Goal: Task Accomplishment & Management: Complete application form

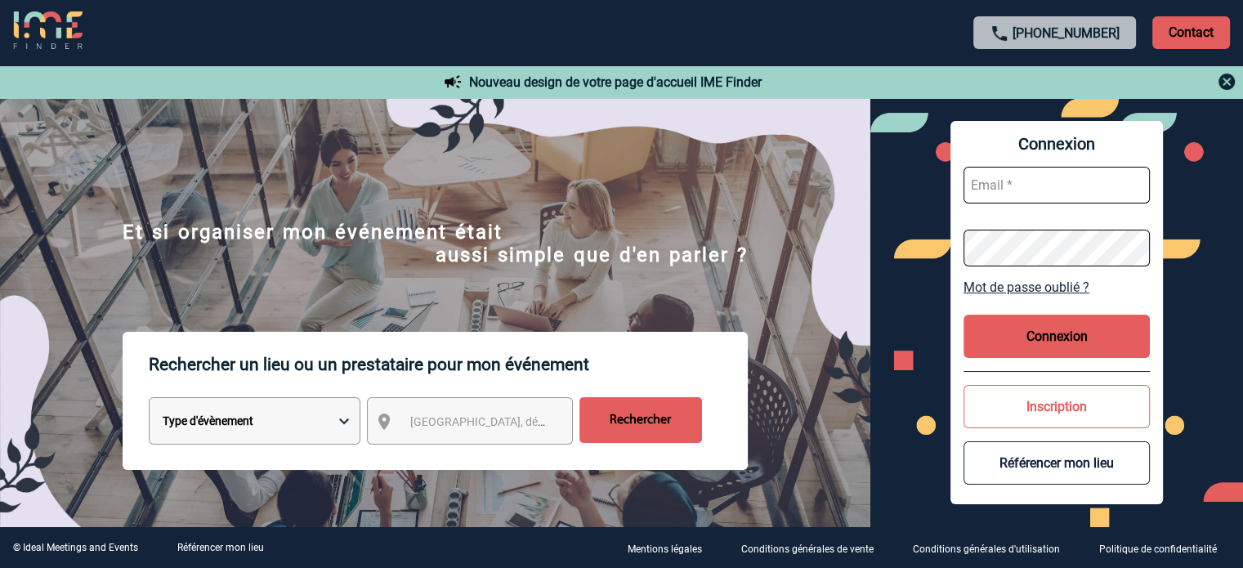
type input "eperiou@ime-groupe.com"
click at [1013, 348] on button "Connexion" at bounding box center [1056, 336] width 186 height 43
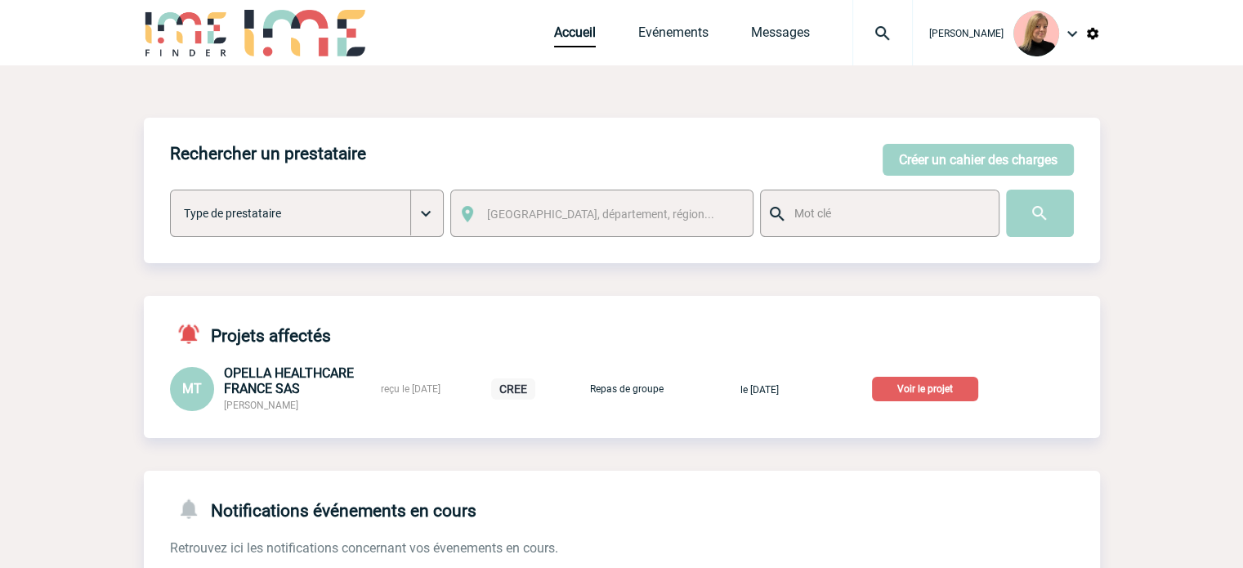
click at [891, 43] on div at bounding box center [882, 32] width 60 height 65
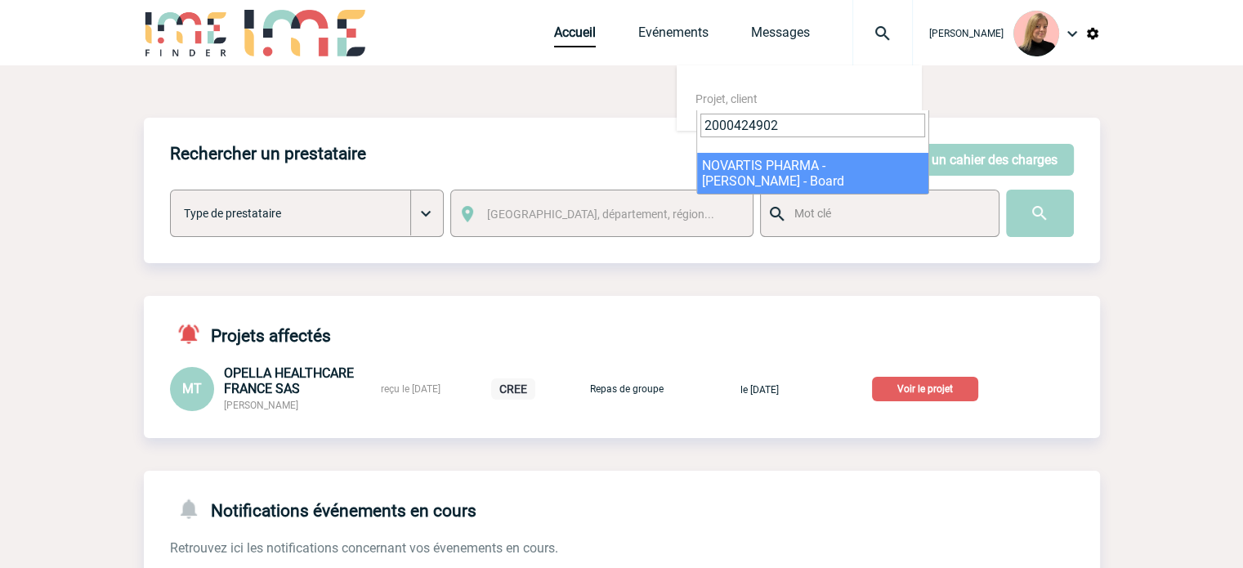
type input "2000424902"
select select "24403"
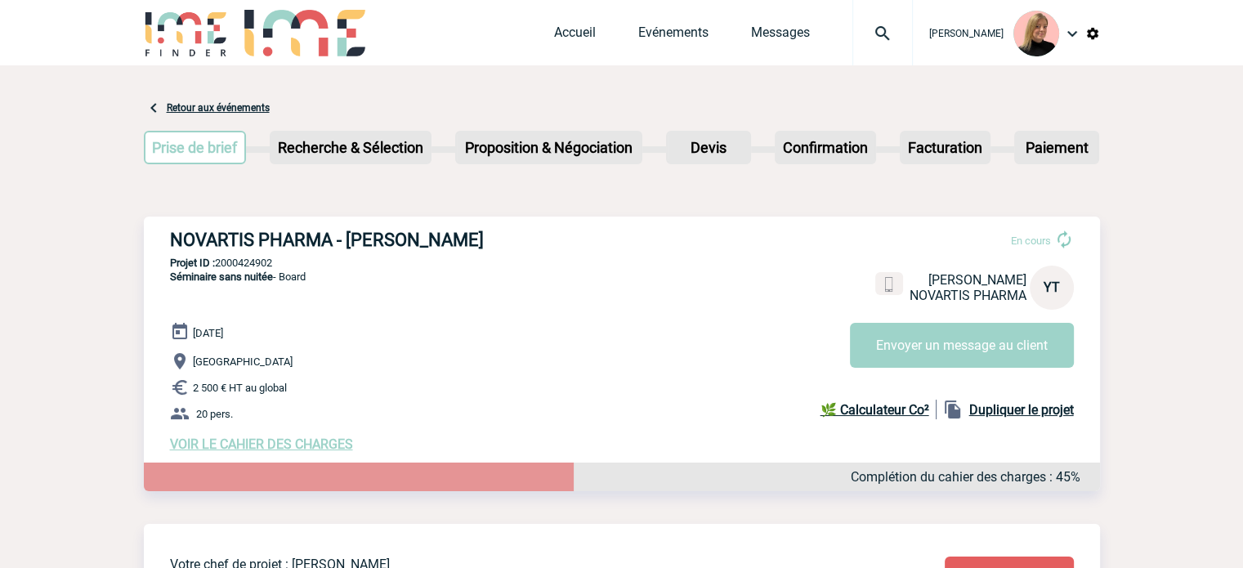
click at [287, 444] on span "VOIR LE CAHIER DES CHARGES" at bounding box center [261, 444] width 183 height 16
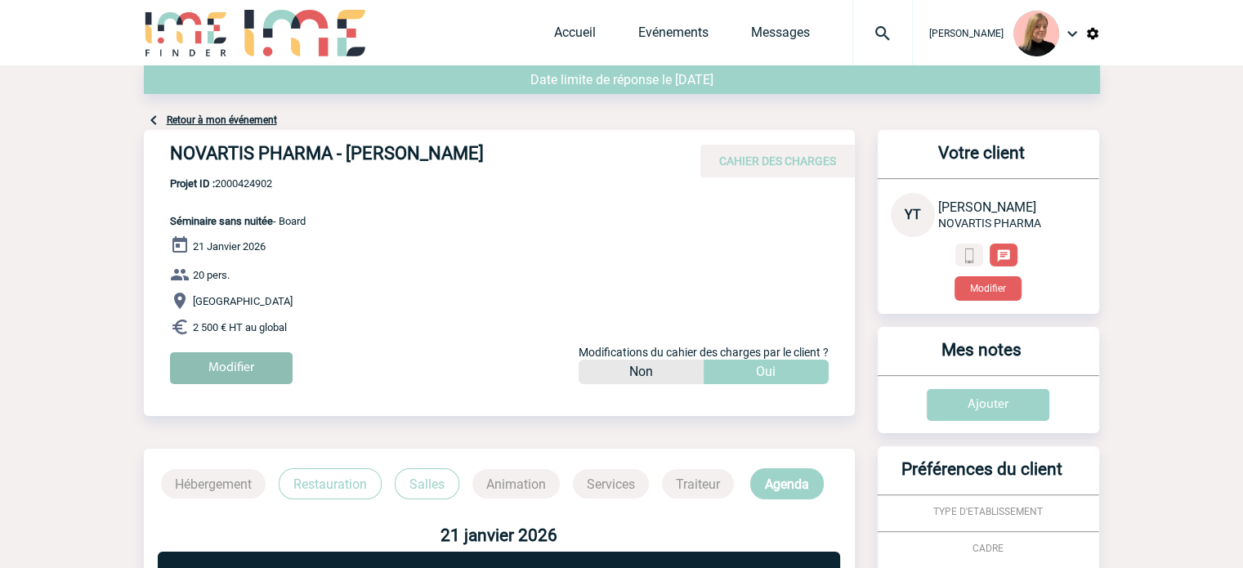
click at [248, 366] on input "Modifier" at bounding box center [231, 368] width 123 height 32
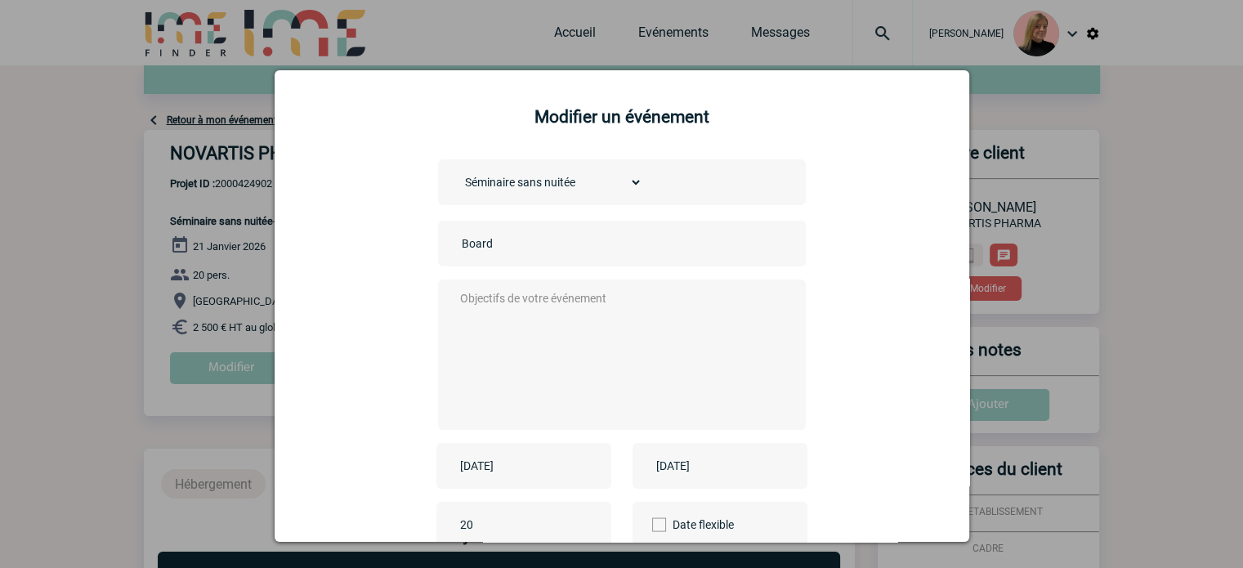
click at [458, 242] on input "Board" at bounding box center [572, 243] width 229 height 21
type input "CENTRALISATION - Board"
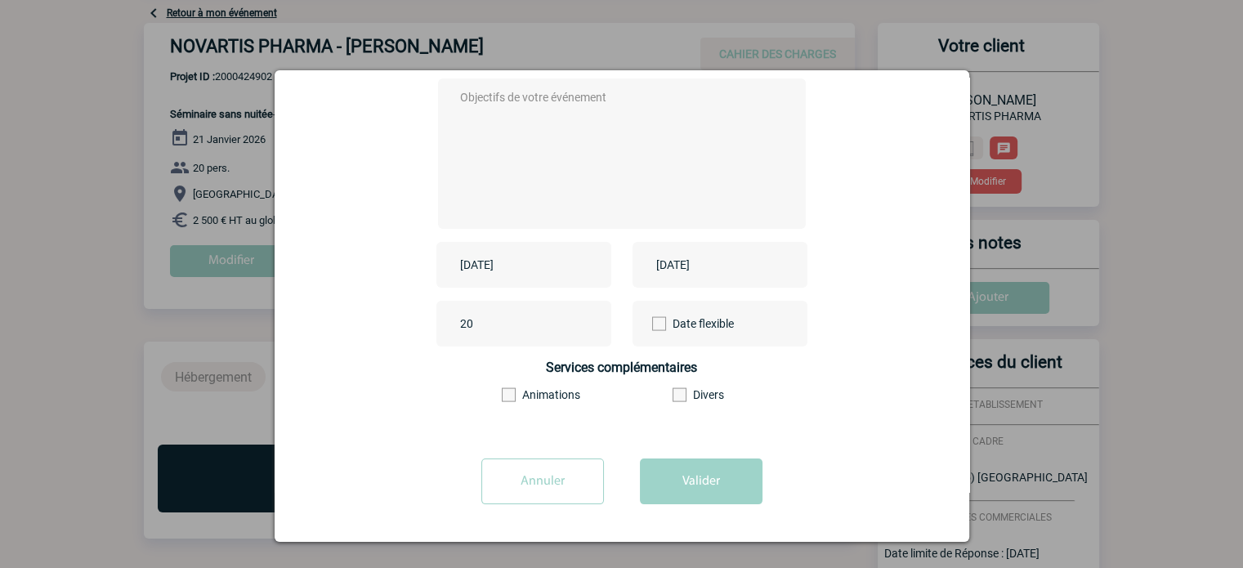
scroll to position [245, 0]
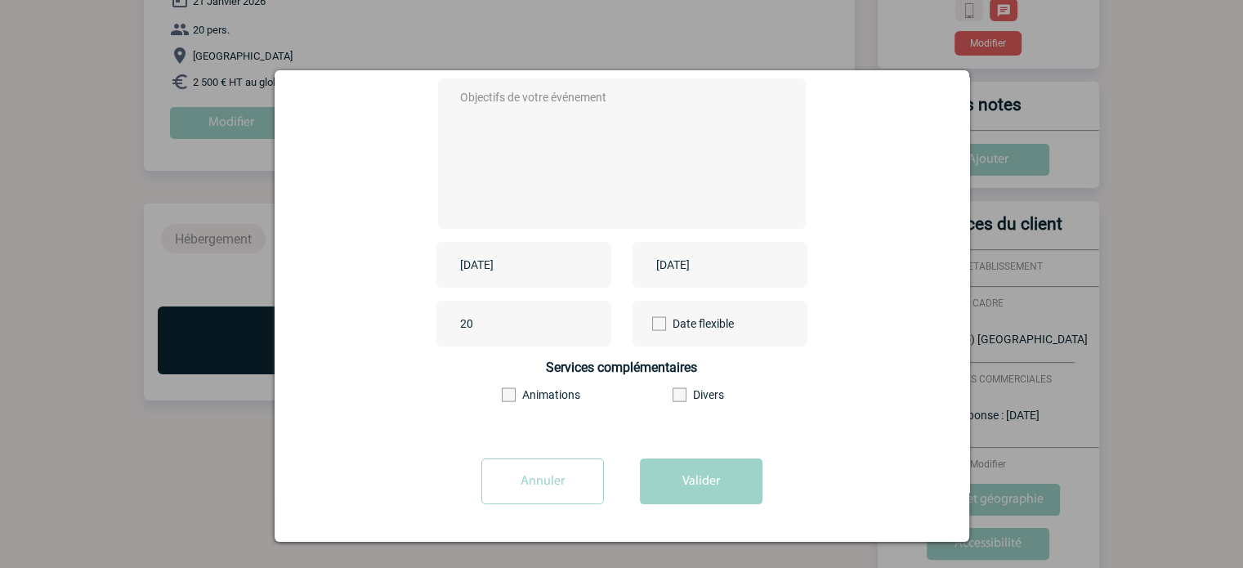
click at [567, 257] on div "[DATE]" at bounding box center [523, 265] width 175 height 46
click at [485, 264] on input "[DATE]" at bounding box center [512, 264] width 113 height 21
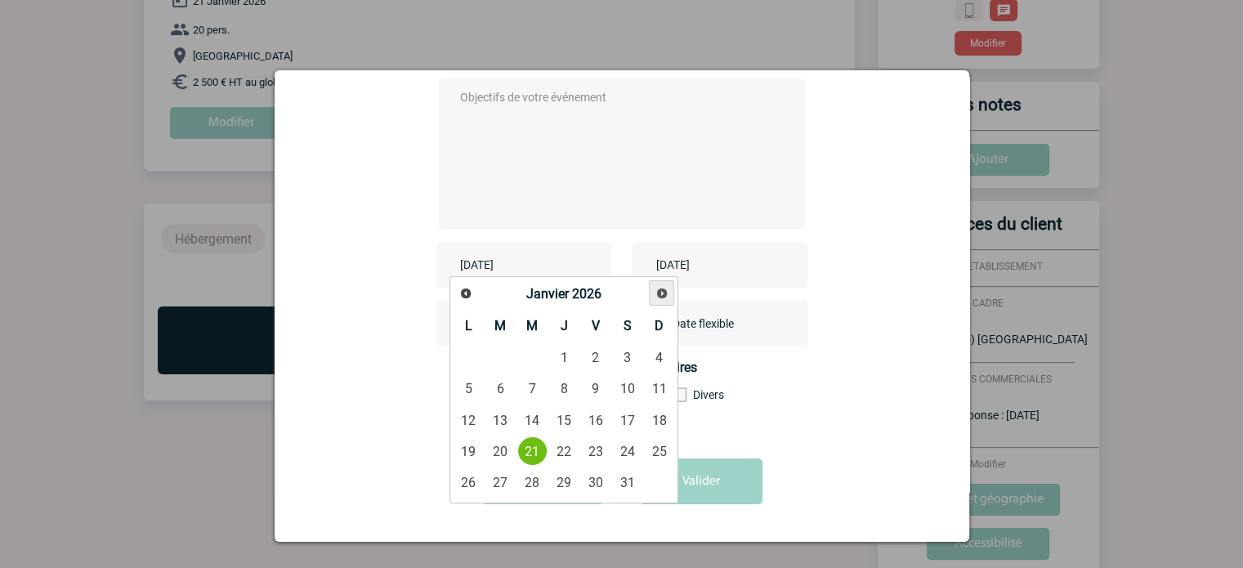
click at [668, 293] on link "Suivant" at bounding box center [661, 292] width 25 height 25
drag, startPoint x: 529, startPoint y: 388, endPoint x: 537, endPoint y: 381, distance: 10.4
click at [530, 388] on link "4" at bounding box center [532, 388] width 30 height 29
type input "[DATE]"
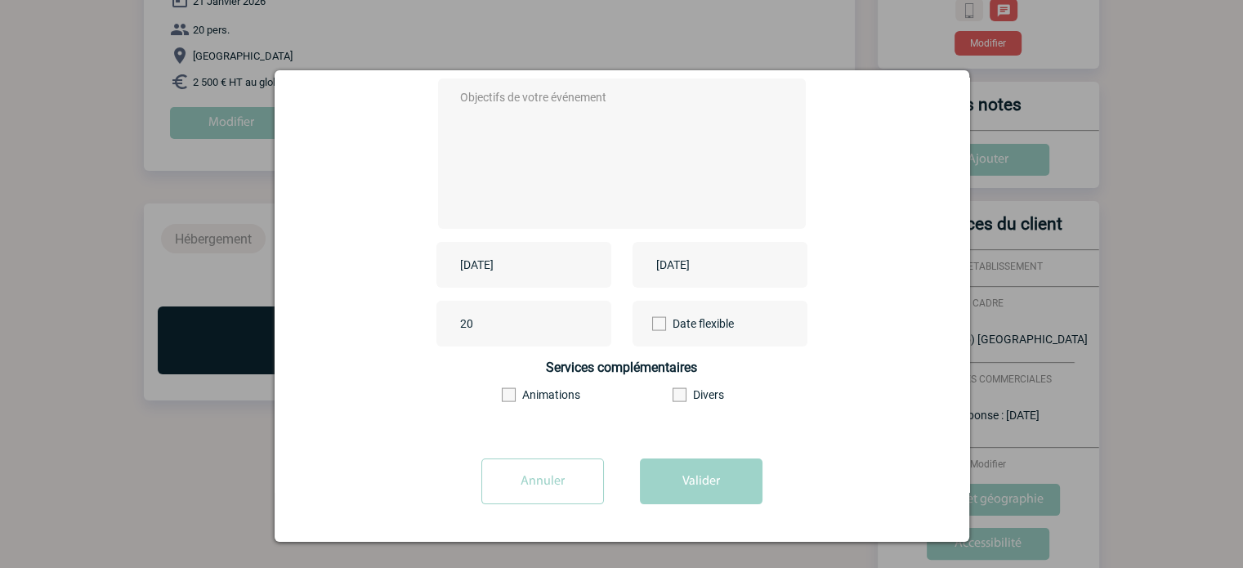
click at [676, 279] on div "[DATE]" at bounding box center [719, 265] width 175 height 46
click at [696, 268] on input "[DATE]" at bounding box center [708, 264] width 113 height 21
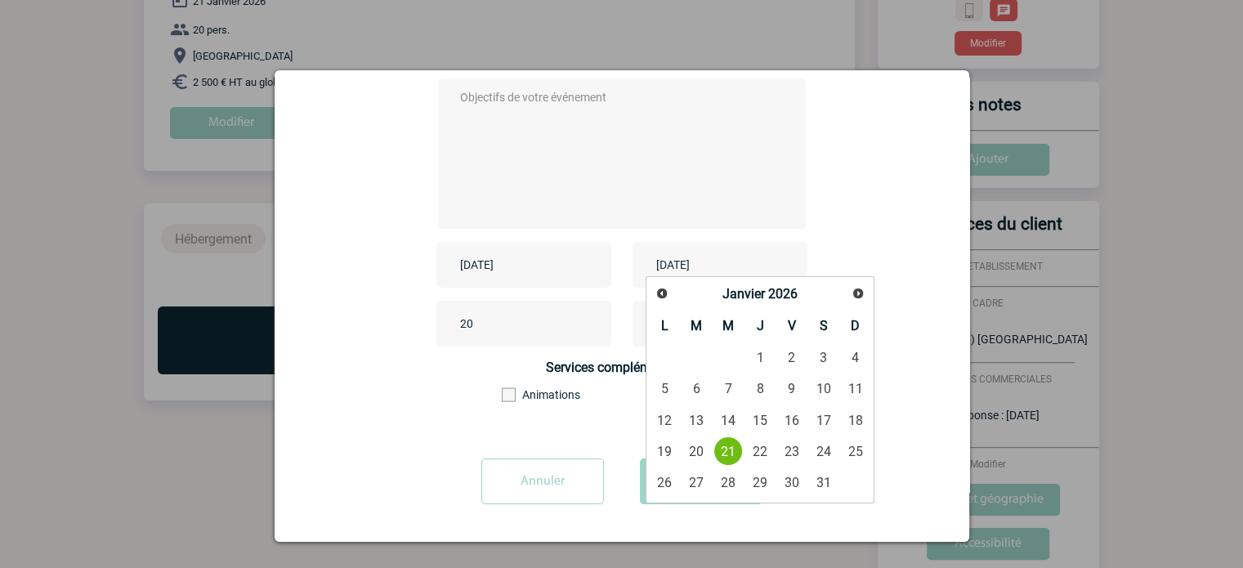
click at [858, 301] on link "Suivant" at bounding box center [858, 293] width 24 height 24
click at [730, 386] on link "4" at bounding box center [728, 388] width 30 height 29
type input "[DATE]"
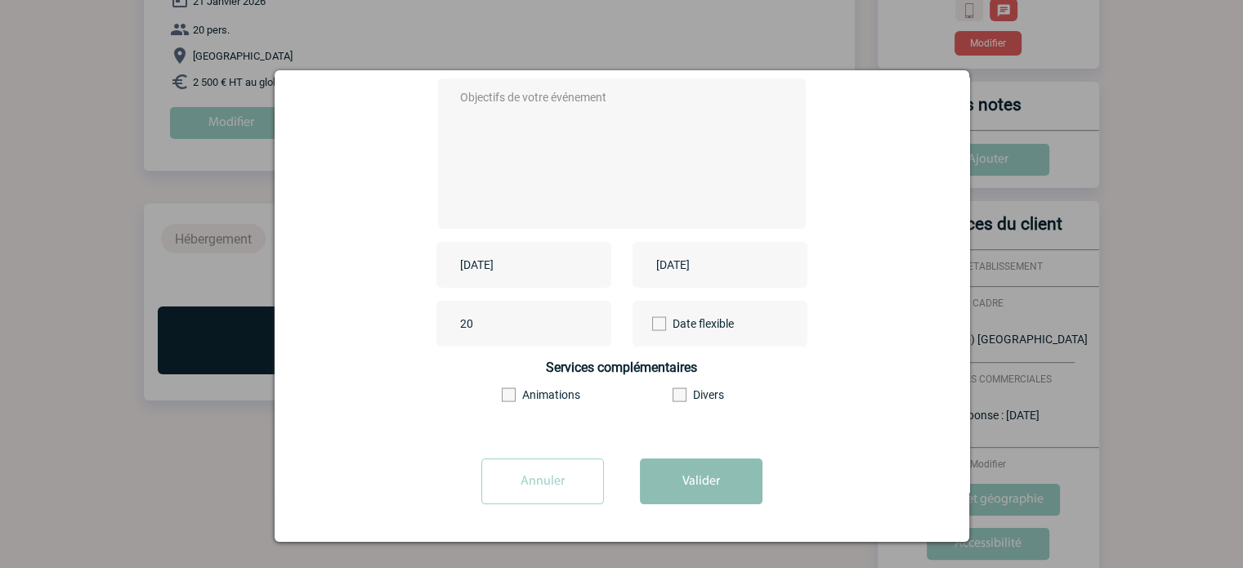
click at [699, 492] on button "Valider" at bounding box center [701, 481] width 123 height 46
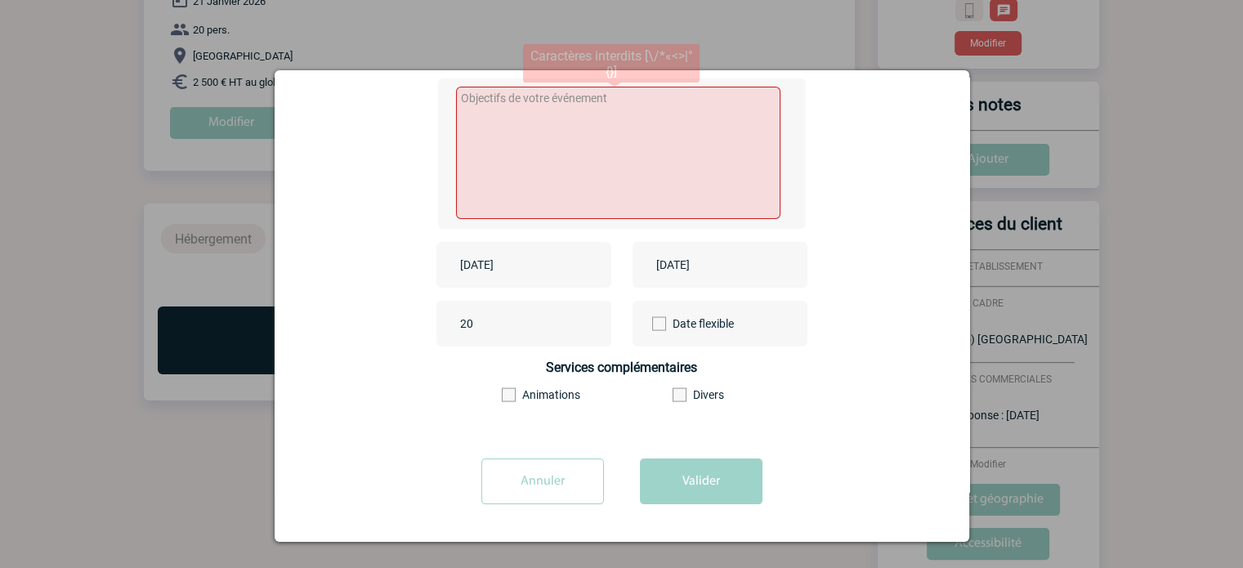
click at [607, 134] on textarea at bounding box center [618, 153] width 324 height 132
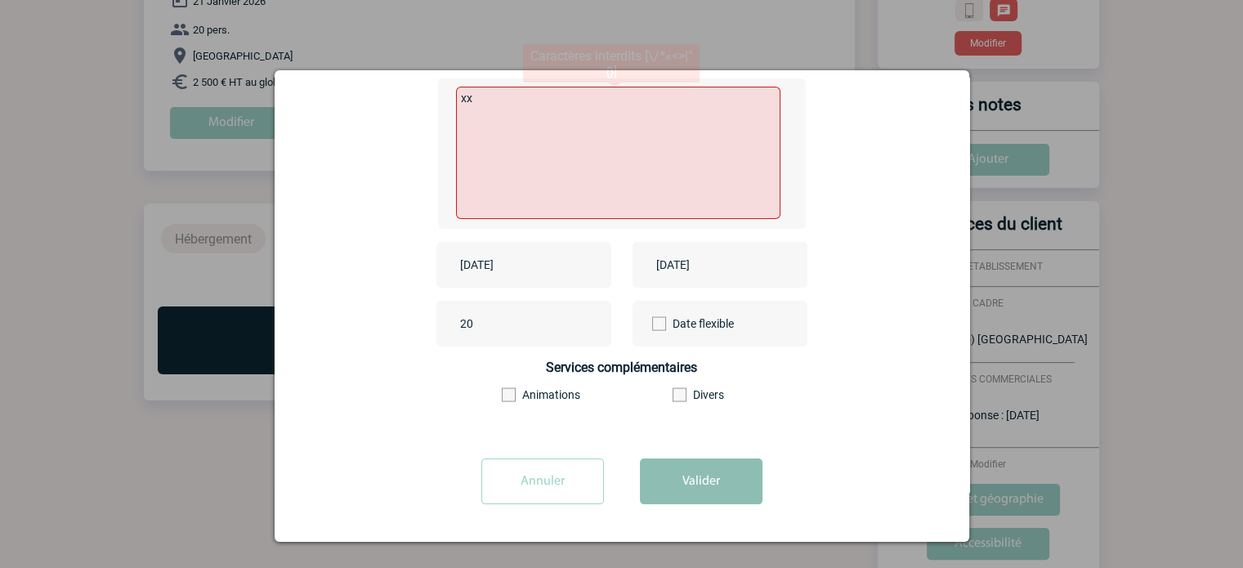
type textarea "xx"
click at [699, 468] on button "Valider" at bounding box center [701, 481] width 123 height 46
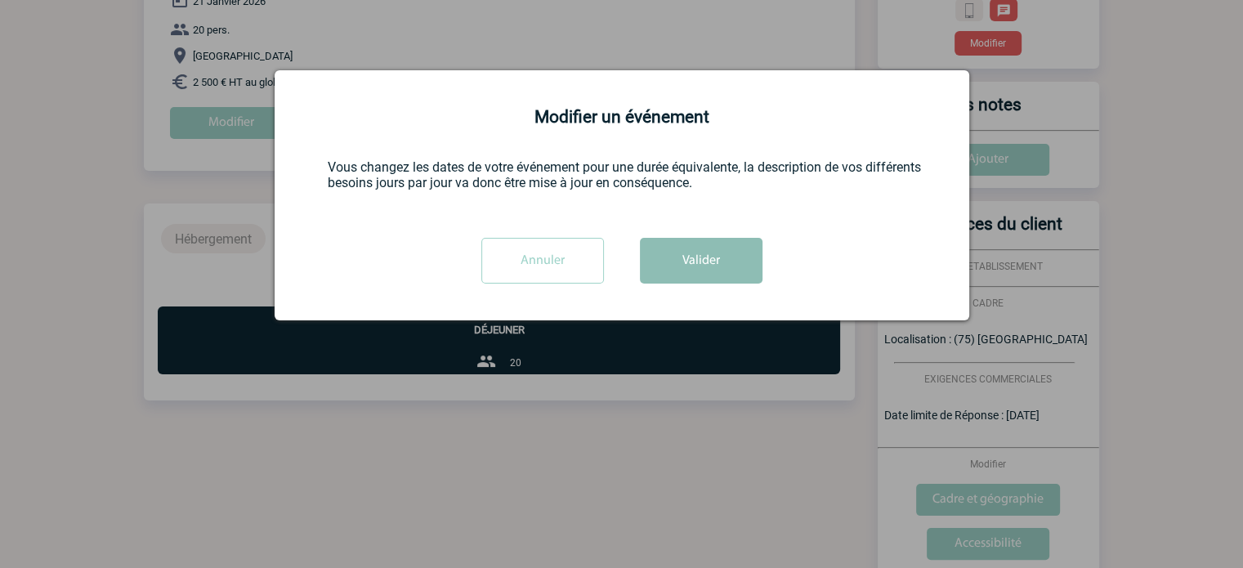
scroll to position [0, 0]
click at [698, 243] on button "Valider" at bounding box center [701, 261] width 123 height 46
